Goal: Information Seeking & Learning: Understand process/instructions

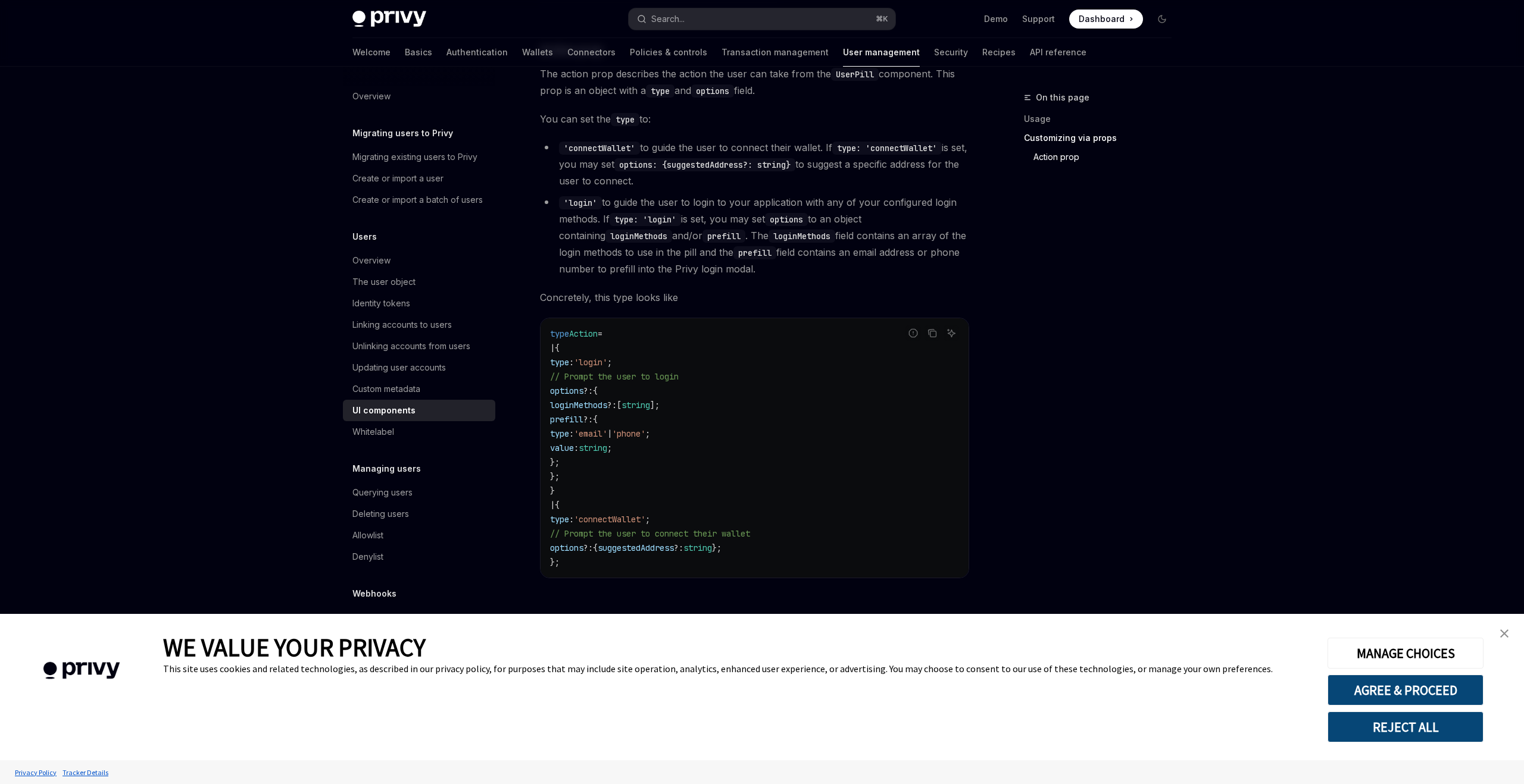
scroll to position [1882, 0]
drag, startPoint x: 581, startPoint y: 414, endPoint x: 663, endPoint y: 427, distance: 83.0
click at [663, 427] on code "type Action = | { type : 'login' ; // Prompt the user to login options ?: { log…" at bounding box center [755, 443] width 409 height 243
click at [574, 390] on span "options" at bounding box center [567, 386] width 33 height 11
drag, startPoint x: 813, startPoint y: 527, endPoint x: 599, endPoint y: 526, distance: 214.0
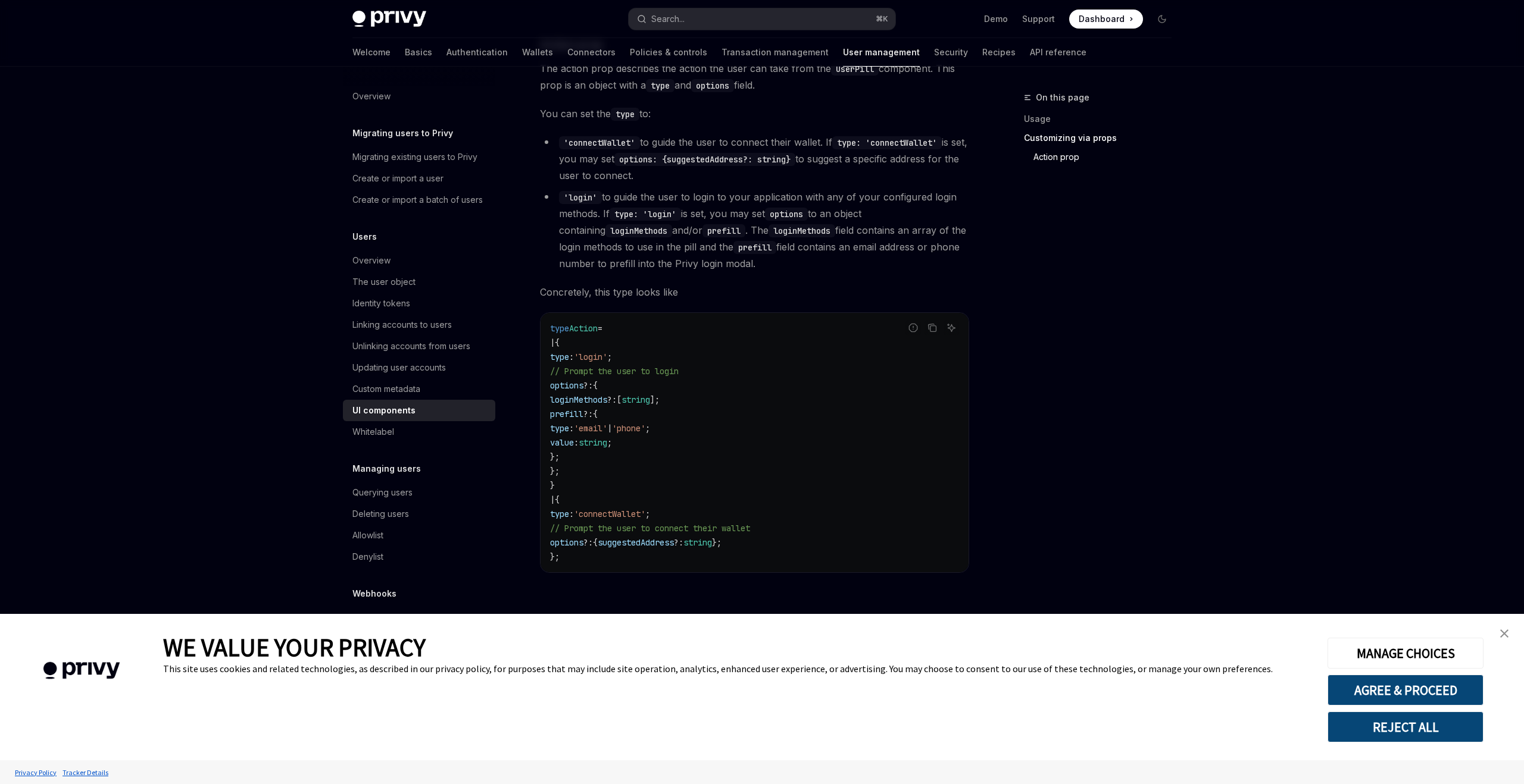
click at [599, 526] on code "type Action = | { type : 'login' ; // Prompt the user to login options ?: { log…" at bounding box center [755, 443] width 409 height 243
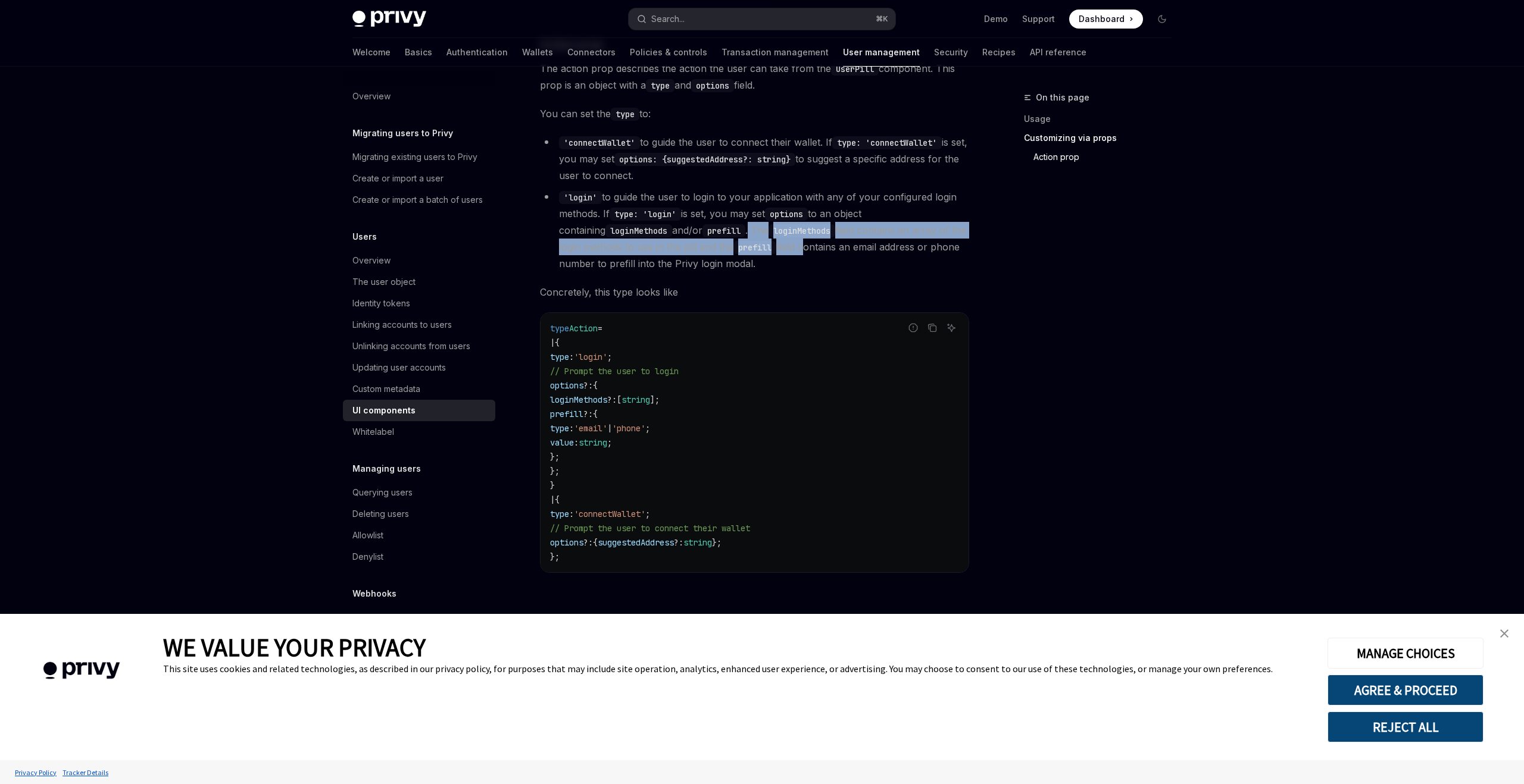
drag, startPoint x: 710, startPoint y: 233, endPoint x: 784, endPoint y: 252, distance: 76.4
click at [783, 252] on li "'login' to guide the user to login to your application with any of your configu…" at bounding box center [755, 230] width 429 height 83
click at [784, 252] on li "'login' to guide the user to login to your application with any of your configu…" at bounding box center [755, 230] width 429 height 83
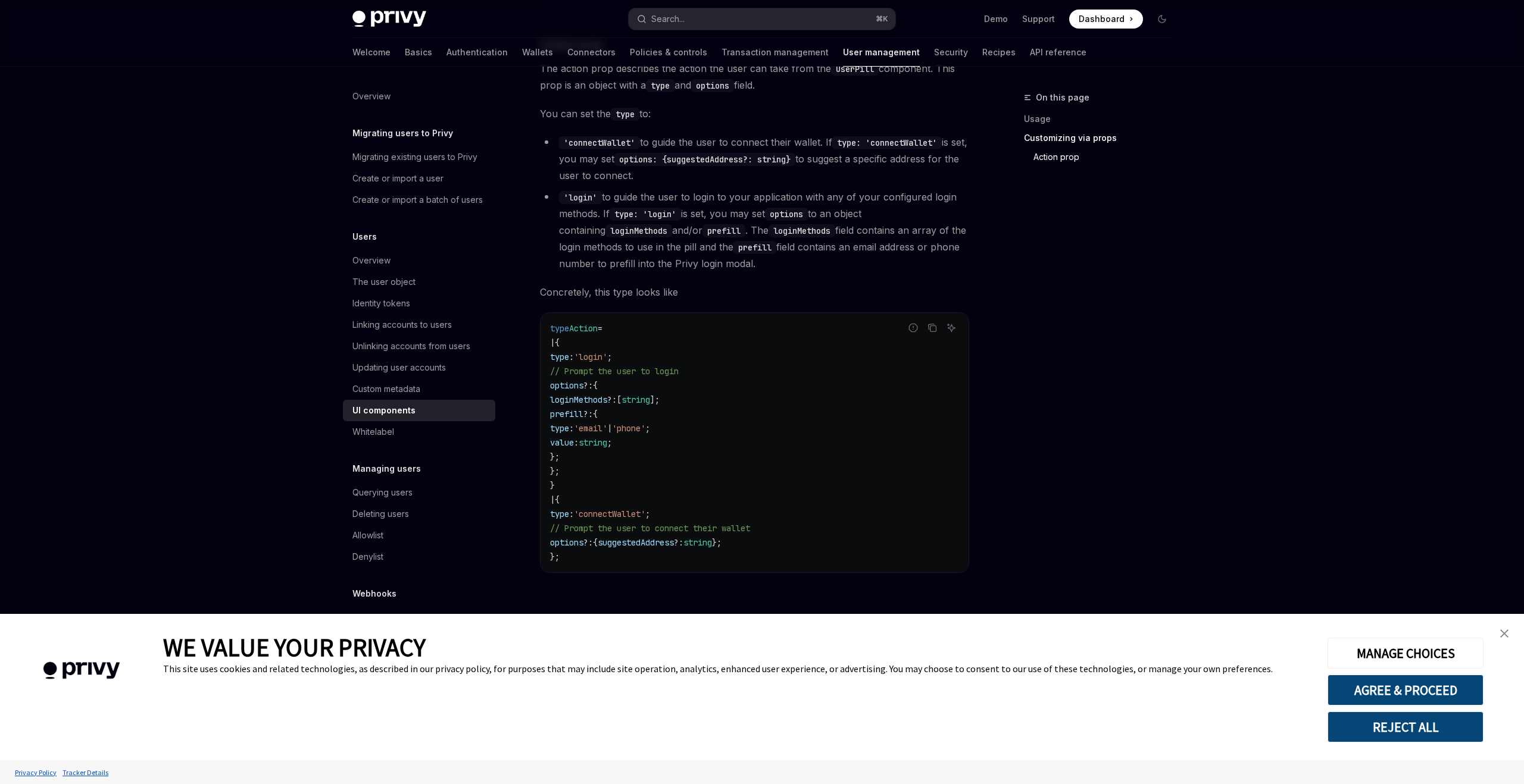
click at [747, 264] on li "'login' to guide the user to login to your application with any of your configu…" at bounding box center [755, 230] width 429 height 83
click at [747, 264] on li "'login' to guide the user to login to your application with any of your configu…" at bounding box center [755, 230] width 429 height 83
click at [364, 415] on div "UI components" at bounding box center [384, 411] width 63 height 14
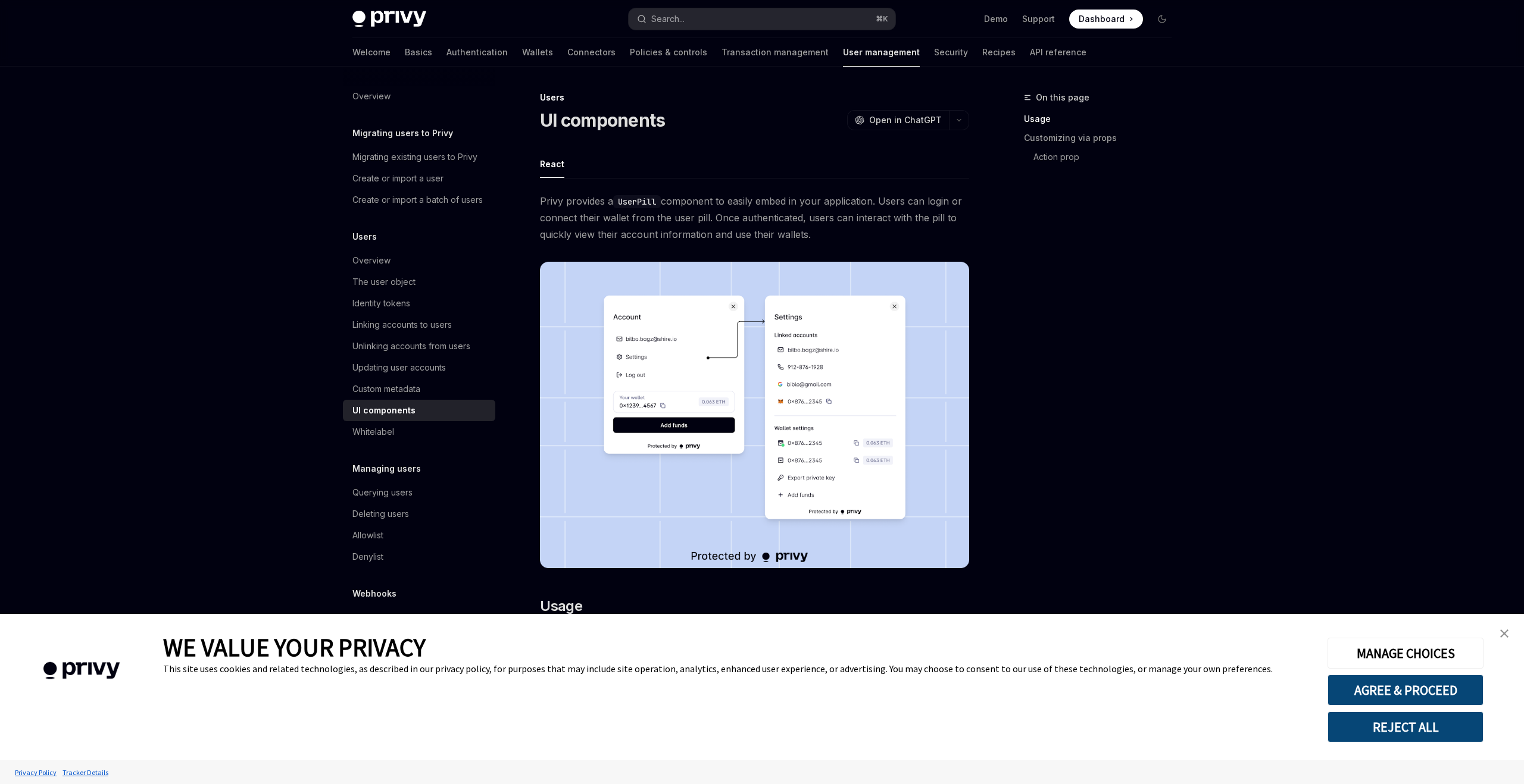
drag, startPoint x: 537, startPoint y: 219, endPoint x: 854, endPoint y: 242, distance: 317.8
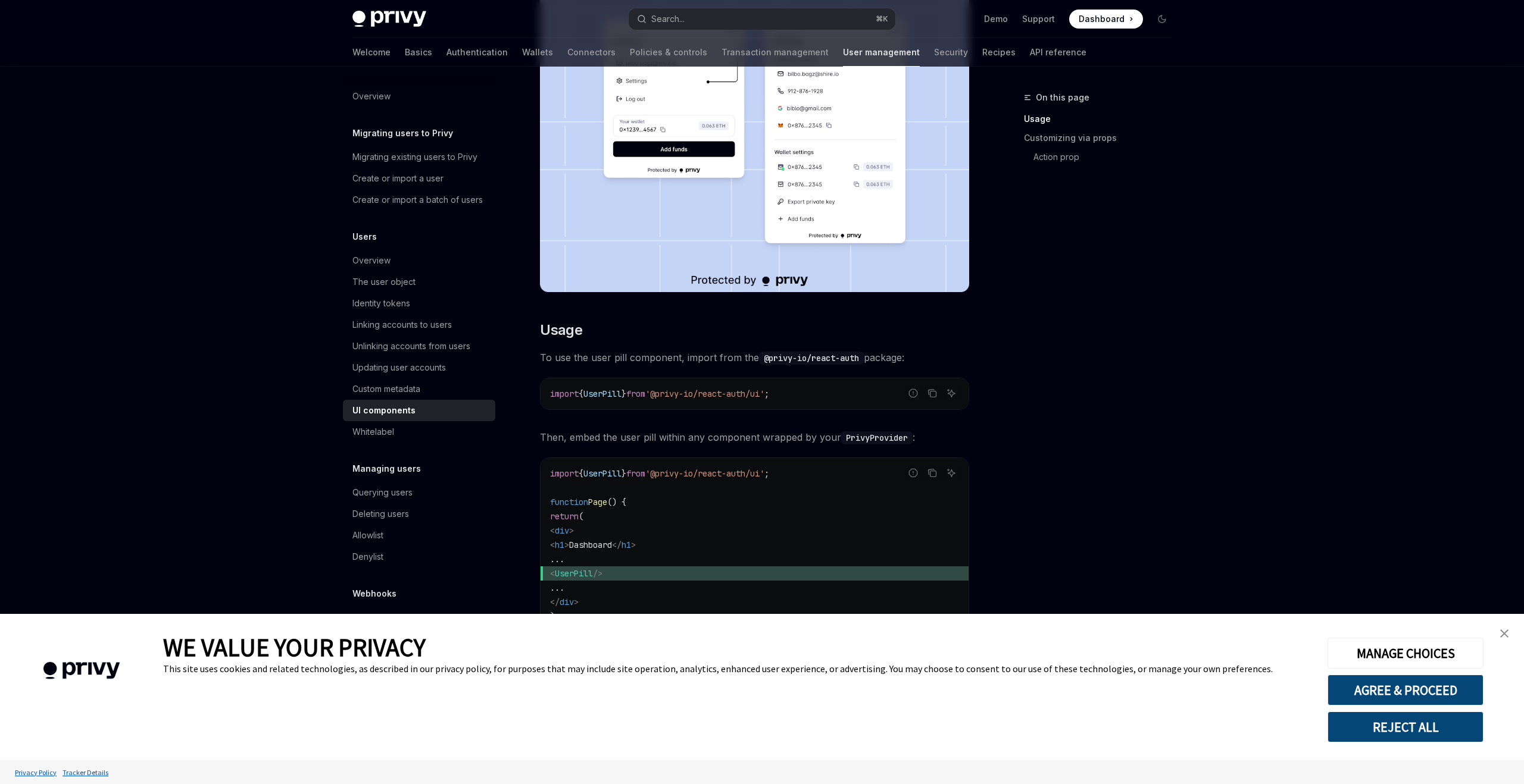
scroll to position [45, 0]
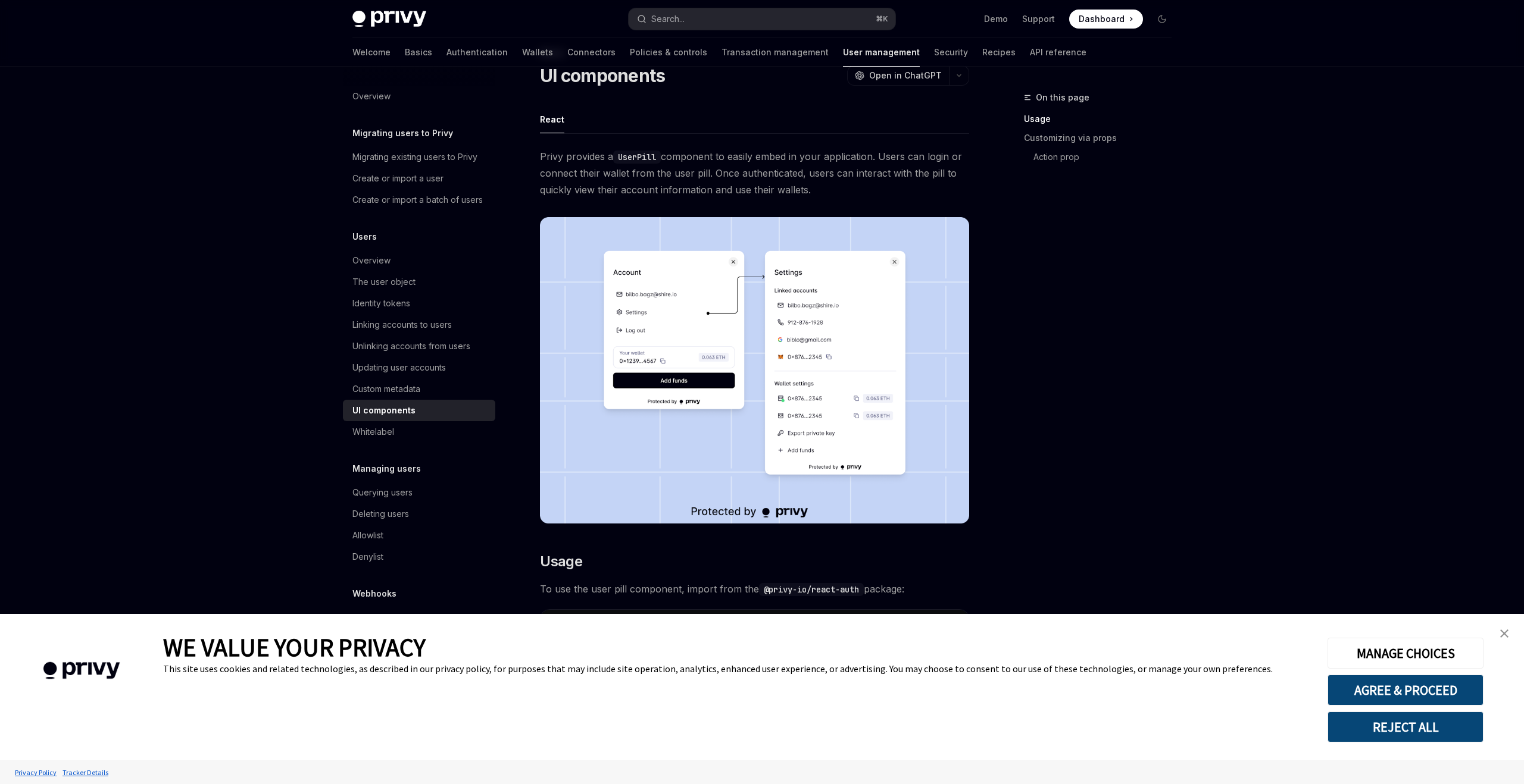
type textarea "*"
